Goal: Navigation & Orientation: Find specific page/section

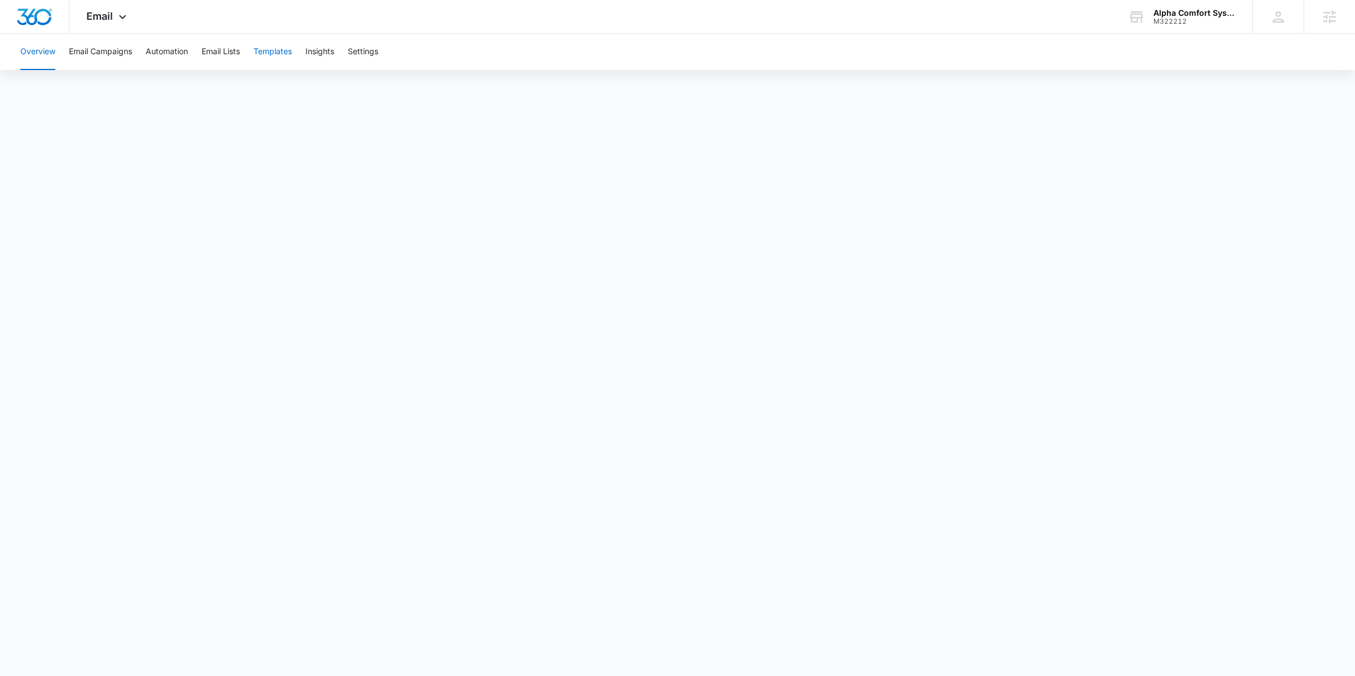
click at [272, 52] on button "Templates" at bounding box center [273, 52] width 38 height 36
click at [119, 45] on button "Email Campaigns" at bounding box center [100, 52] width 63 height 36
click at [152, 46] on button "Automation" at bounding box center [167, 52] width 42 height 36
click at [89, 53] on button "Email Campaigns" at bounding box center [100, 52] width 63 height 36
click at [112, 18] on span "Email" at bounding box center [99, 16] width 27 height 12
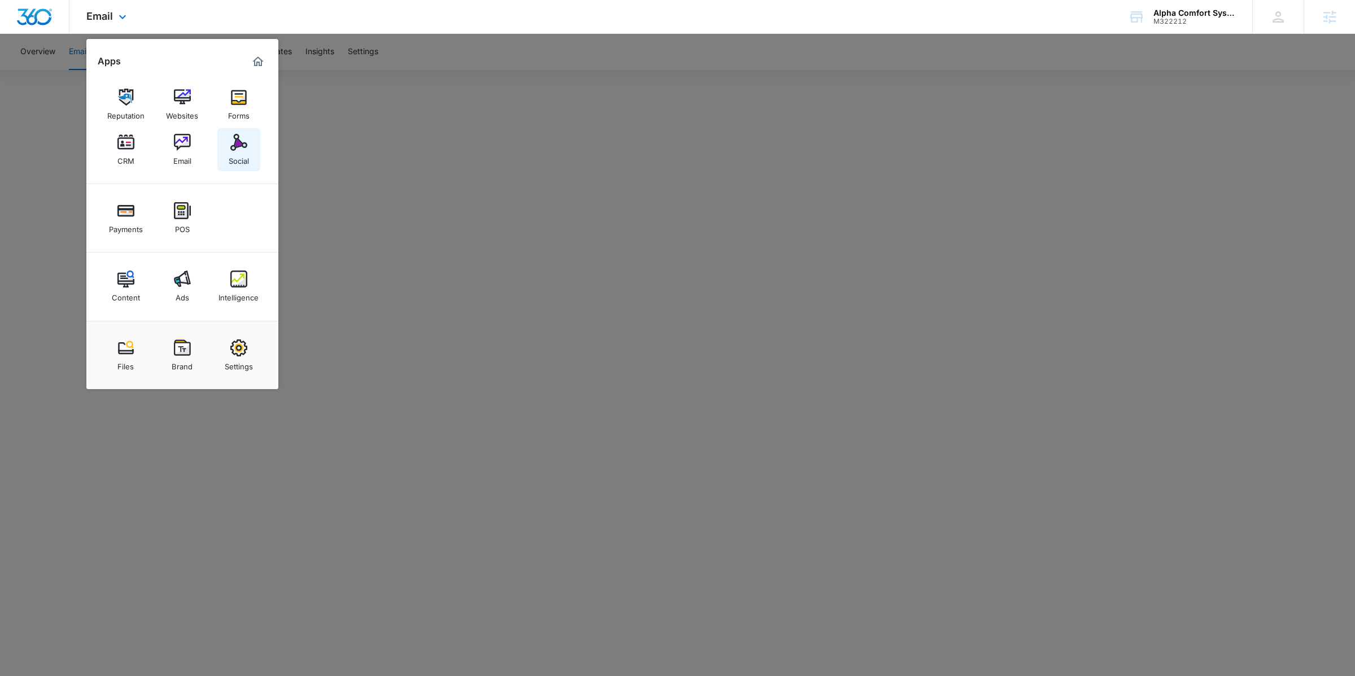
click at [247, 154] on div "Social" at bounding box center [239, 158] width 20 height 15
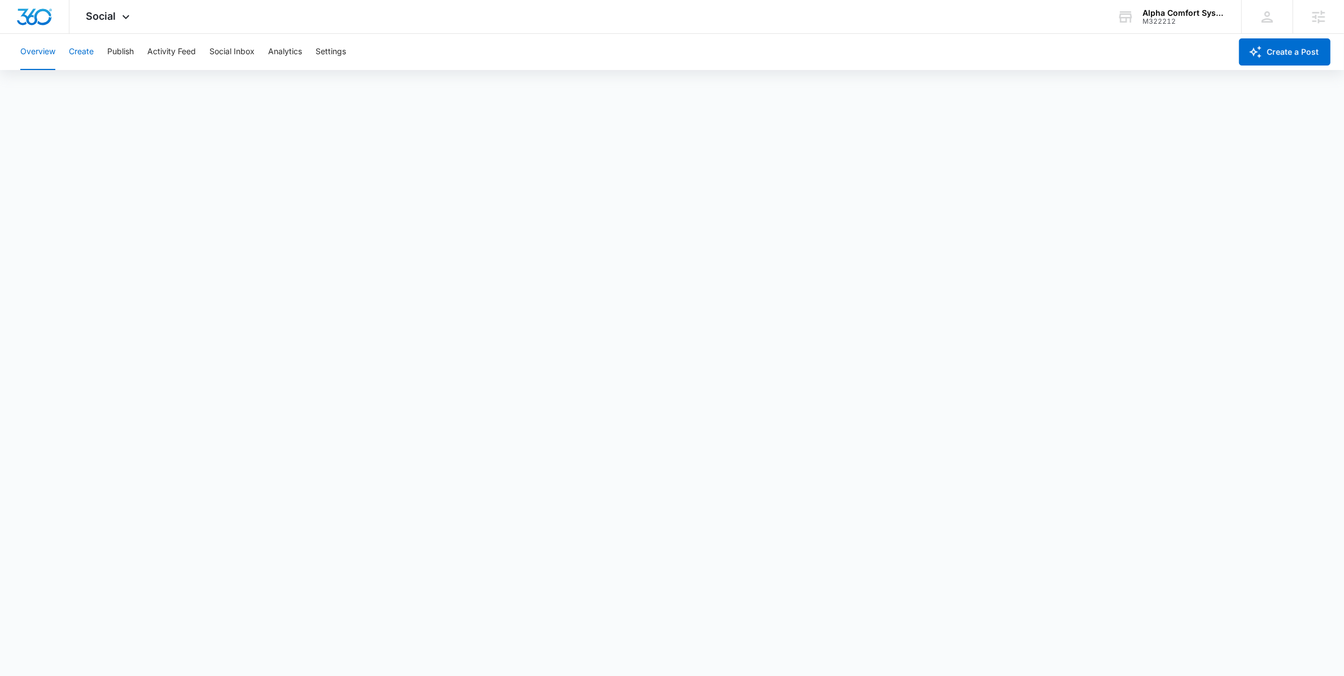
click at [79, 56] on button "Create" at bounding box center [81, 52] width 25 height 36
click at [117, 18] on div "Social Apps Reputation Websites Forms CRM Email Social Payments POS Content Ads…" at bounding box center [109, 16] width 80 height 33
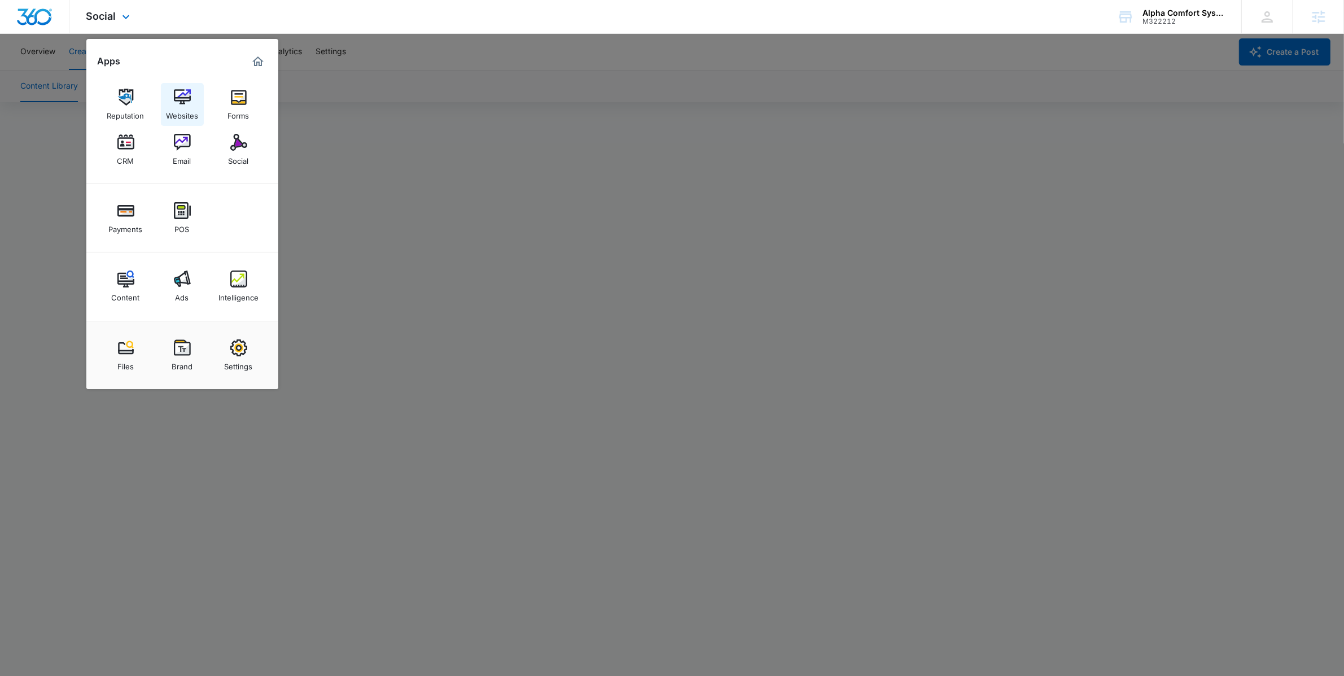
click at [182, 99] on img at bounding box center [182, 97] width 17 height 17
